Goal: Task Accomplishment & Management: Complete application form

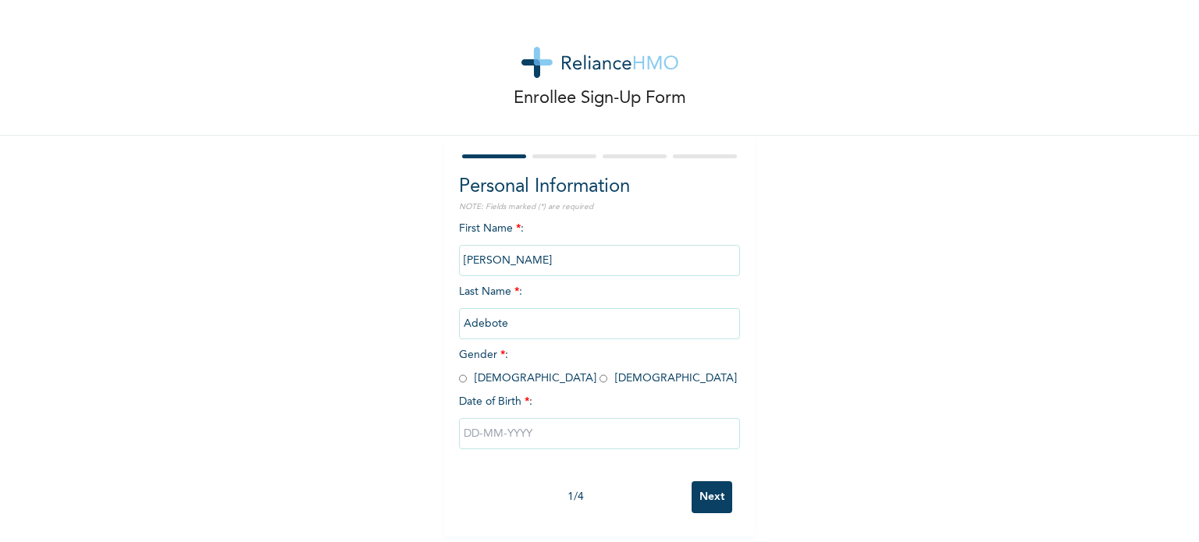
click at [459, 381] on input "radio" at bounding box center [463, 378] width 8 height 15
radio input "true"
click at [485, 449] on input "text" at bounding box center [599, 433] width 281 height 31
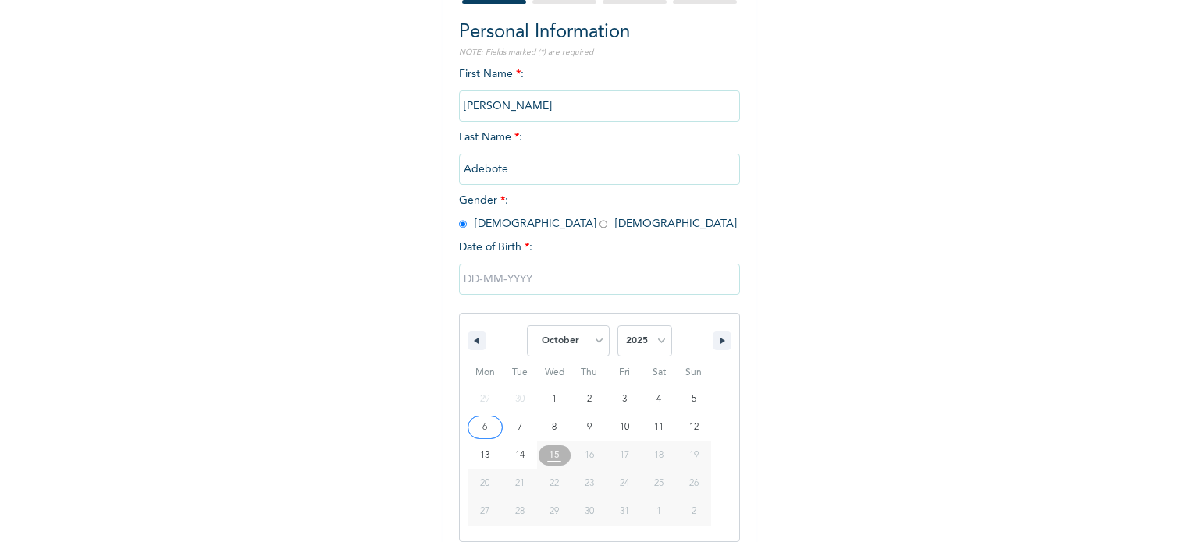
scroll to position [167, 0]
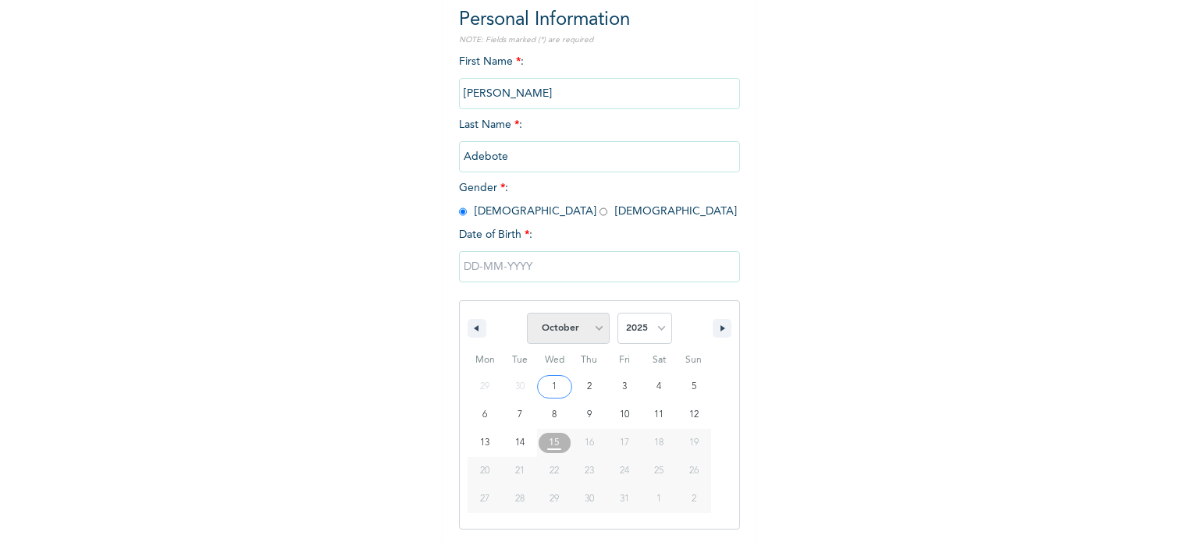
click at [583, 325] on select "January February March April May June July August September October November De…" at bounding box center [568, 328] width 83 height 31
select select "7"
click at [527, 314] on select "January February March April May June July August September October November De…" at bounding box center [568, 328] width 83 height 31
click at [627, 332] on select "2025 2024 2023 2022 2021 2020 2019 2018 2017 2016 2015 2014 2013 2012 2011 2010…" at bounding box center [644, 328] width 55 height 31
select select "2000"
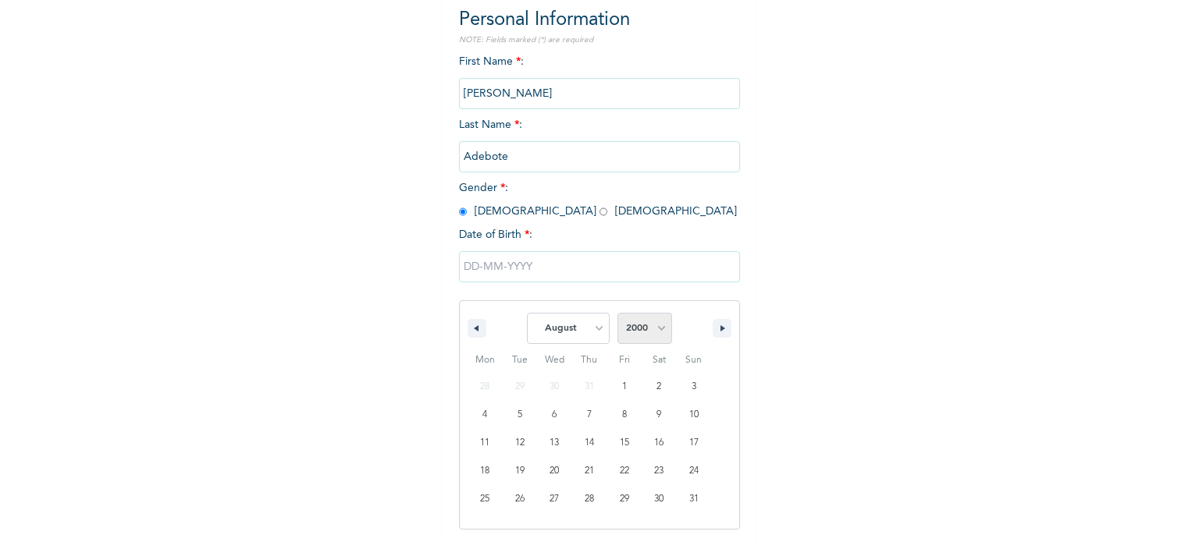
click at [617, 314] on select "2025 2024 2023 2022 2021 2020 2019 2018 2017 2016 2015 2014 2013 2012 2011 2010…" at bounding box center [644, 328] width 55 height 31
type input "[DATE]"
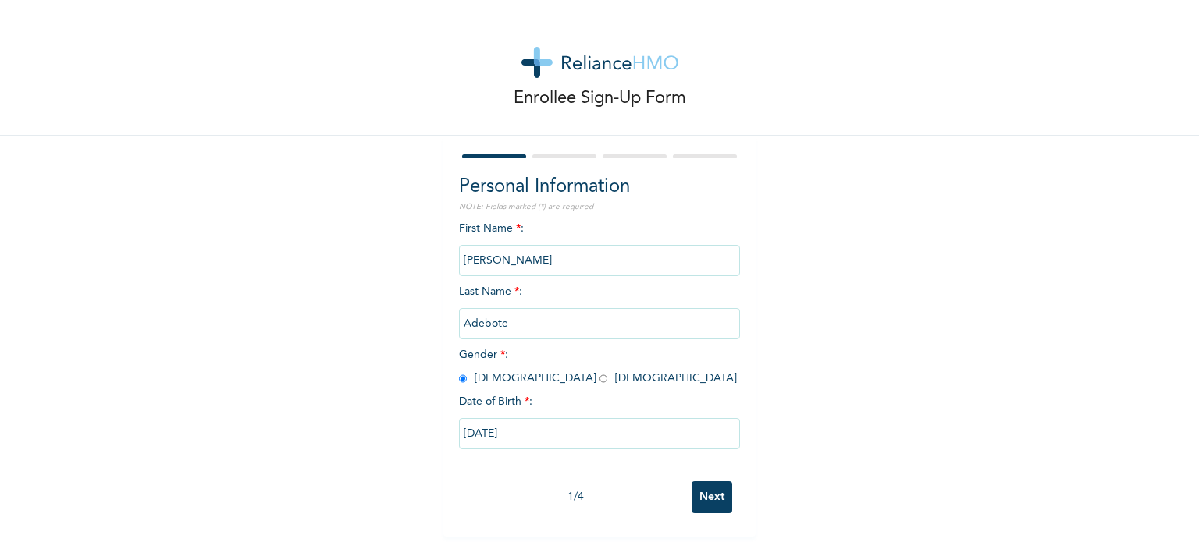
click at [706, 492] on input "Next" at bounding box center [711, 497] width 41 height 32
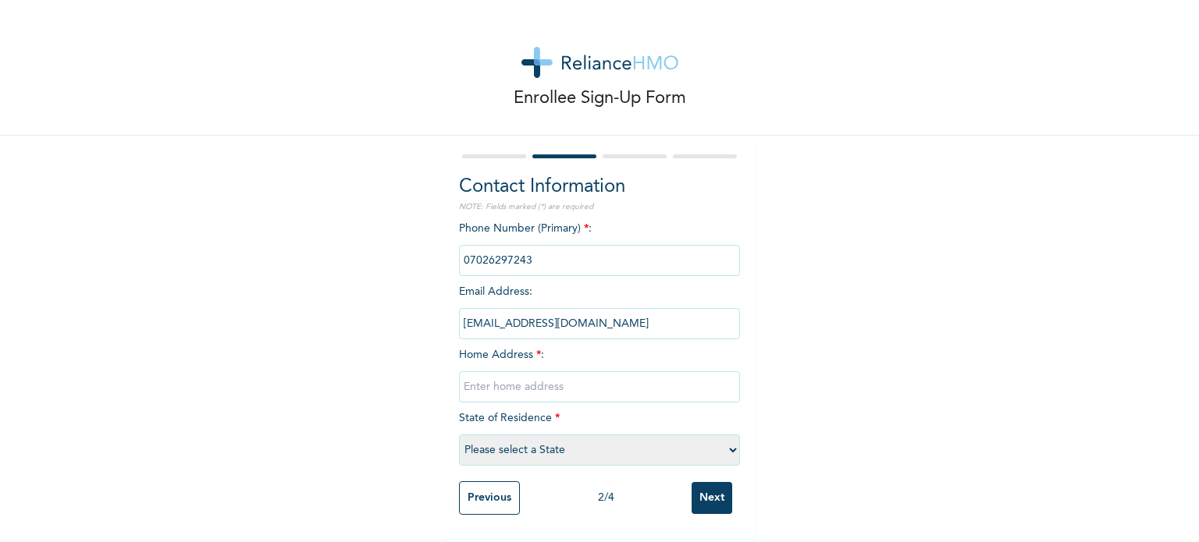
click at [550, 382] on input "text" at bounding box center [599, 386] width 281 height 31
type input "15 [PERSON_NAME][GEOGRAPHIC_DATA], [US_STATE], [GEOGRAPHIC_DATA]"
click at [585, 446] on select "Please select a State [PERSON_NAME] (FCT) [PERSON_NAME] Ibom [GEOGRAPHIC_DATA] …" at bounding box center [599, 450] width 281 height 31
select select "25"
click at [459, 435] on select "Please select a State [PERSON_NAME] (FCT) [PERSON_NAME] Ibom [GEOGRAPHIC_DATA] …" at bounding box center [599, 450] width 281 height 31
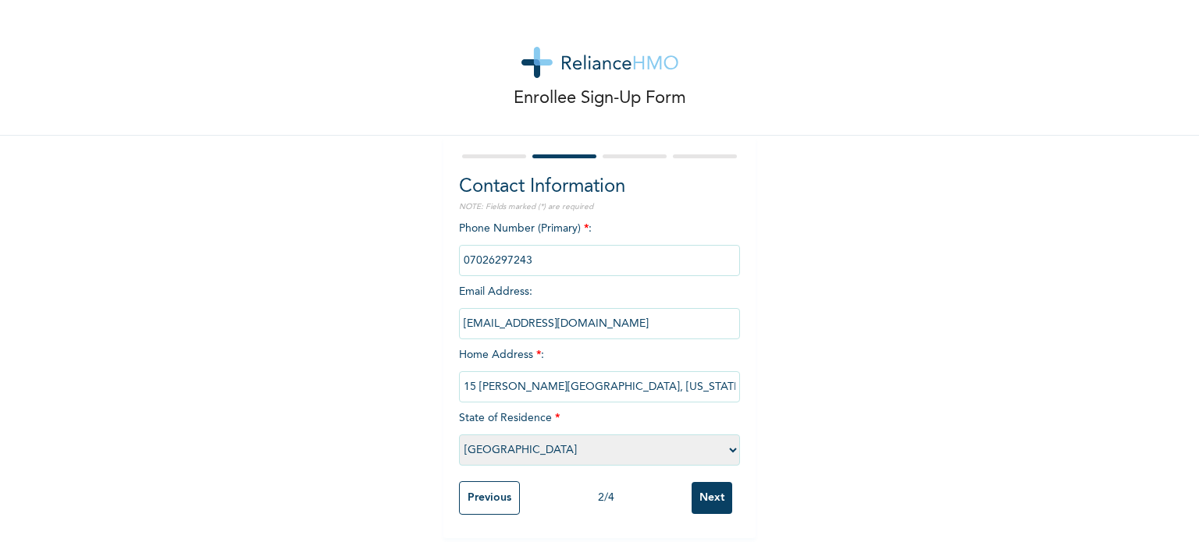
click at [720, 494] on input "Next" at bounding box center [711, 498] width 41 height 32
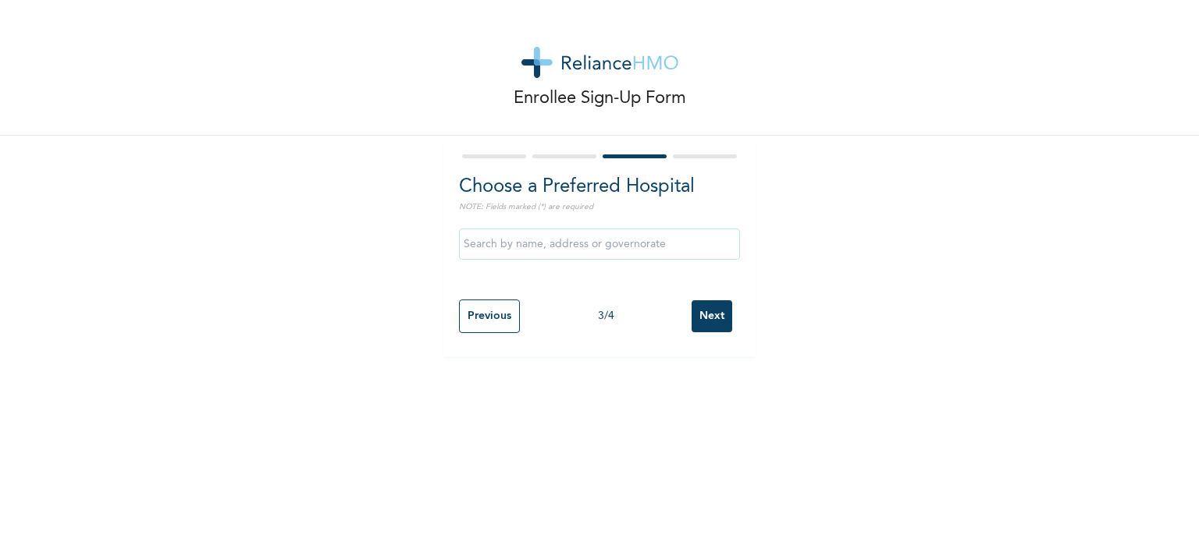
click at [604, 238] on input "text" at bounding box center [599, 244] width 281 height 31
type input "[GEOGRAPHIC_DATA]"
click at [703, 318] on input "Next" at bounding box center [711, 316] width 41 height 32
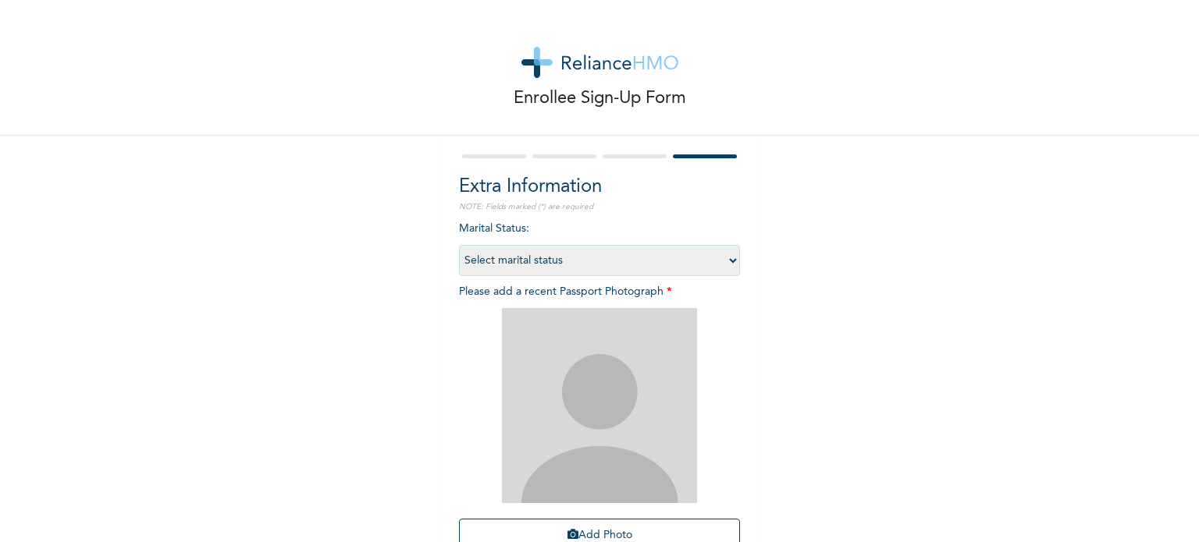
click at [618, 253] on select "Select marital status [DEMOGRAPHIC_DATA] Married [DEMOGRAPHIC_DATA] Widow/[DEMO…" at bounding box center [599, 260] width 281 height 31
select select "1"
click at [459, 245] on select "Select marital status [DEMOGRAPHIC_DATA] Married [DEMOGRAPHIC_DATA] Widow/[DEMO…" at bounding box center [599, 260] width 281 height 31
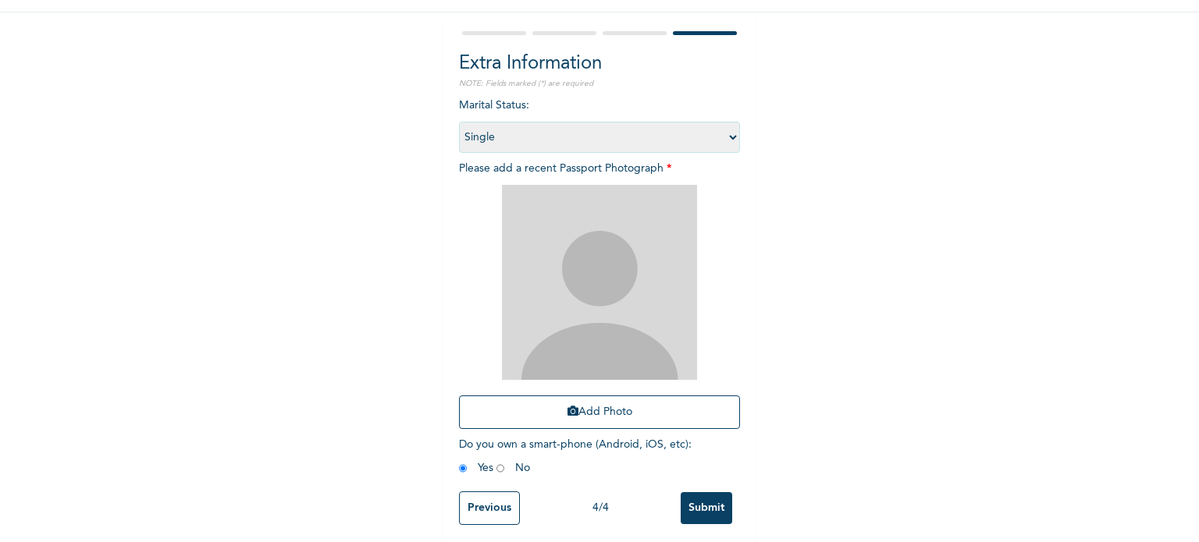
scroll to position [142, 0]
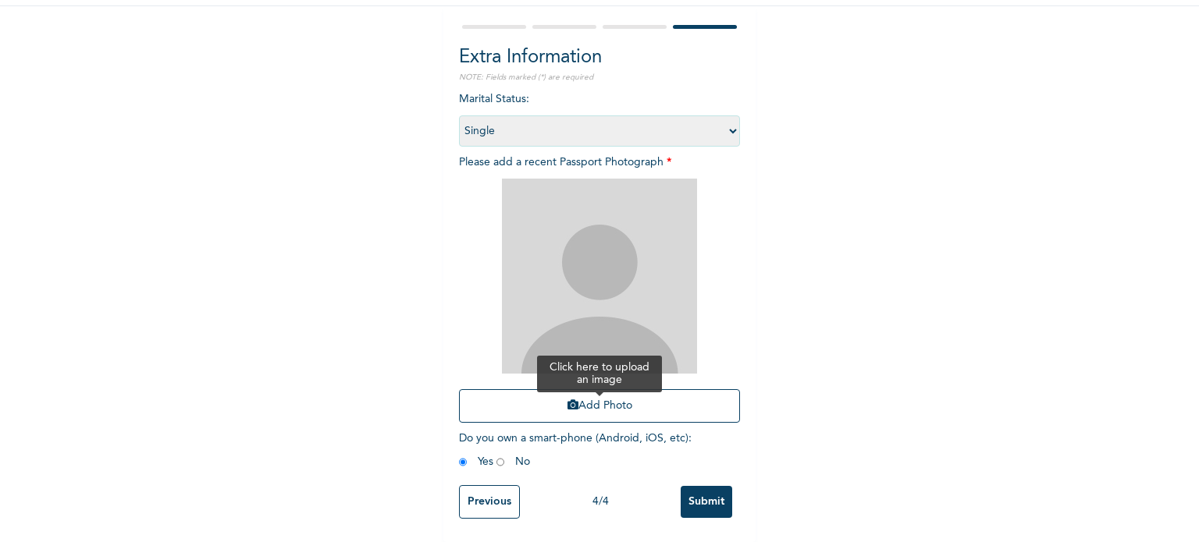
click at [595, 395] on button "Add Photo" at bounding box center [599, 406] width 281 height 34
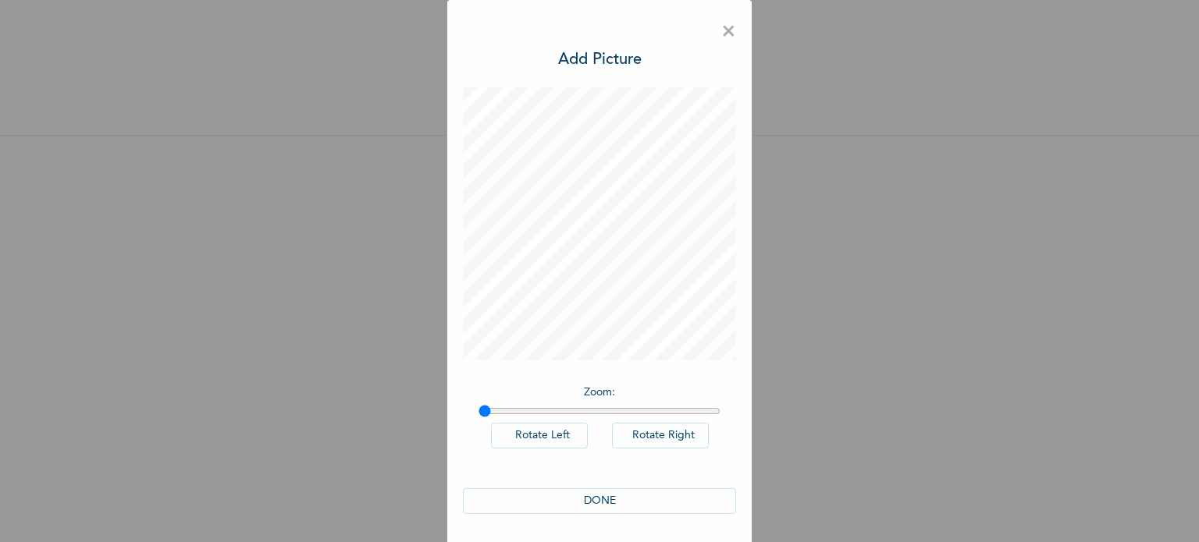
click at [627, 504] on button "DONE" at bounding box center [599, 501] width 273 height 26
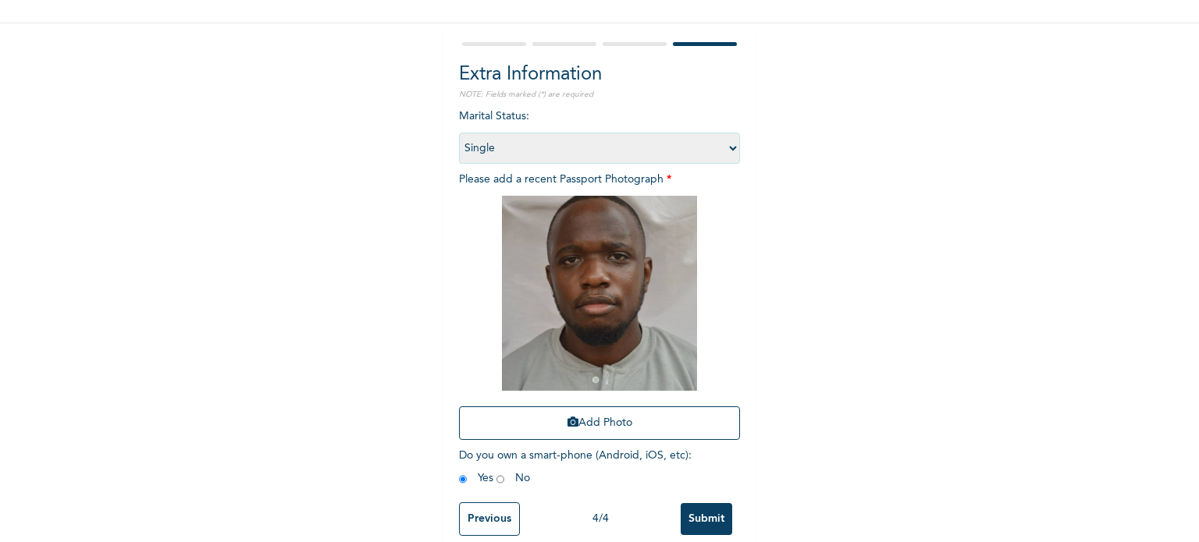
scroll to position [141, 0]
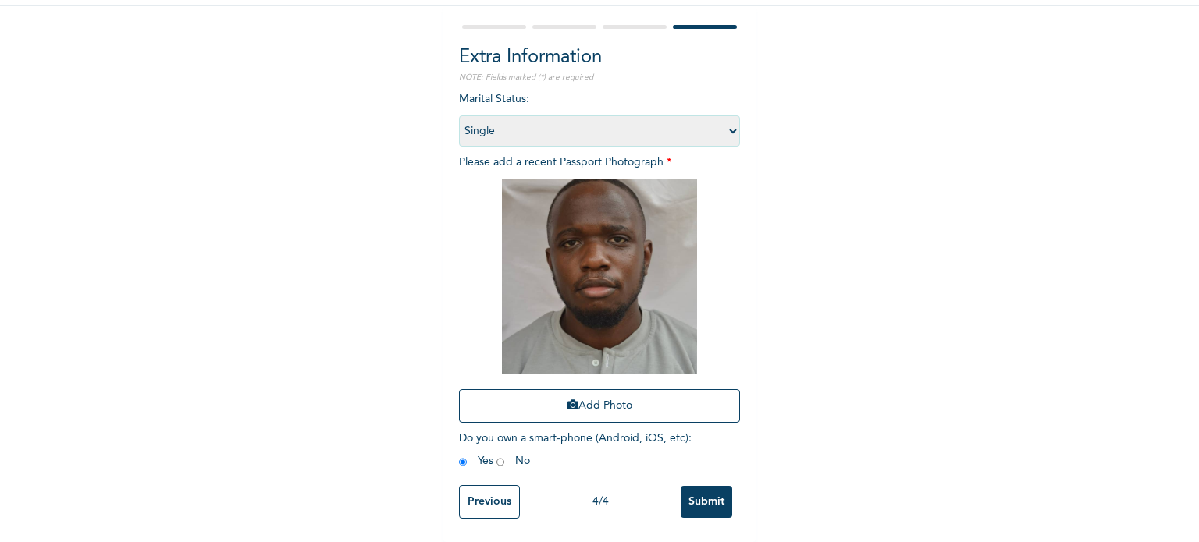
click at [707, 486] on input "Submit" at bounding box center [706, 502] width 52 height 32
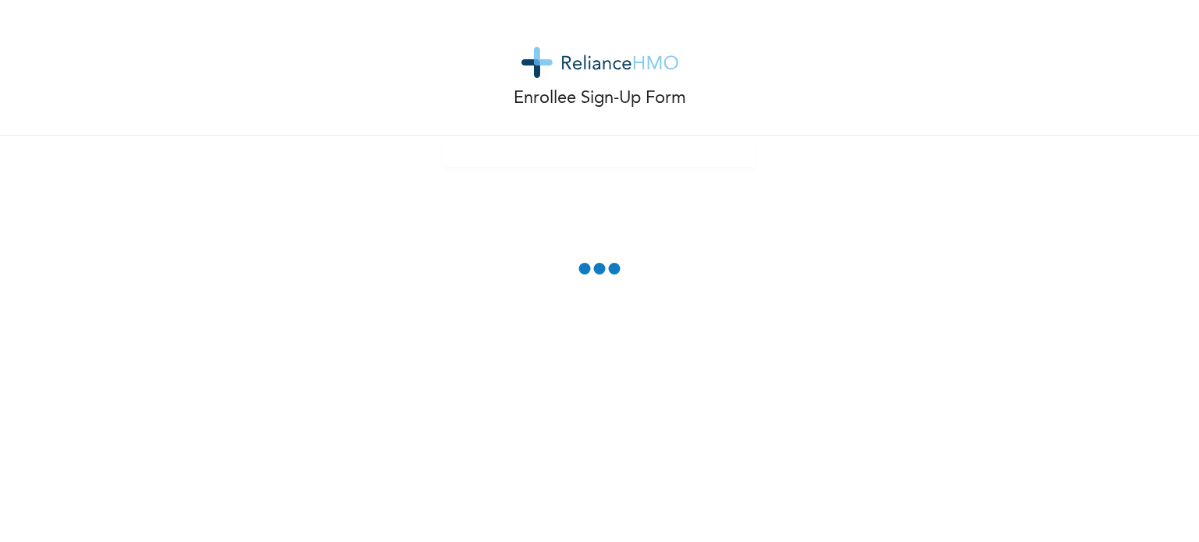
scroll to position [0, 0]
